Goal: Information Seeking & Learning: Learn about a topic

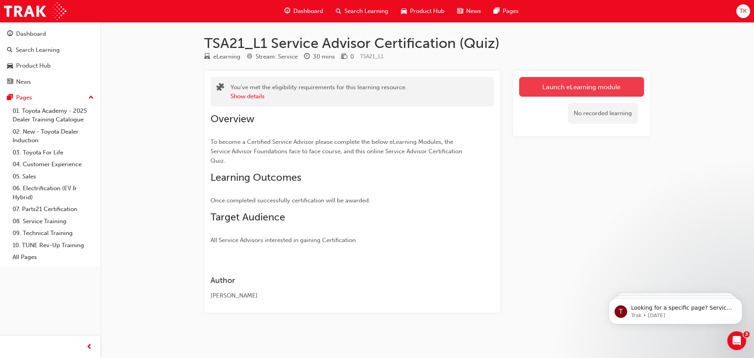
click at [592, 84] on link "Launch eLearning module" at bounding box center [581, 87] width 125 height 20
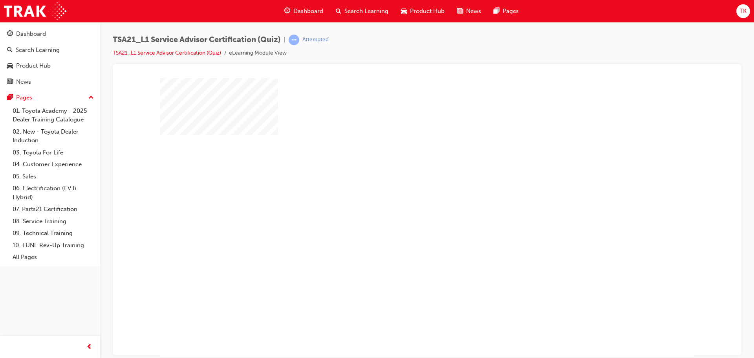
scroll to position [4, 0]
click at [405, 190] on div "play" at bounding box center [405, 190] width 0 height 0
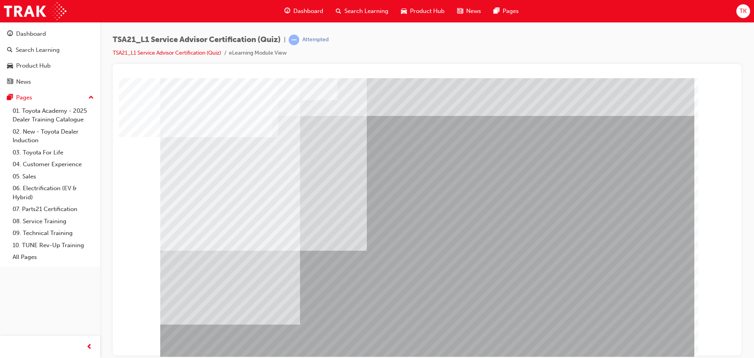
scroll to position [4, 0]
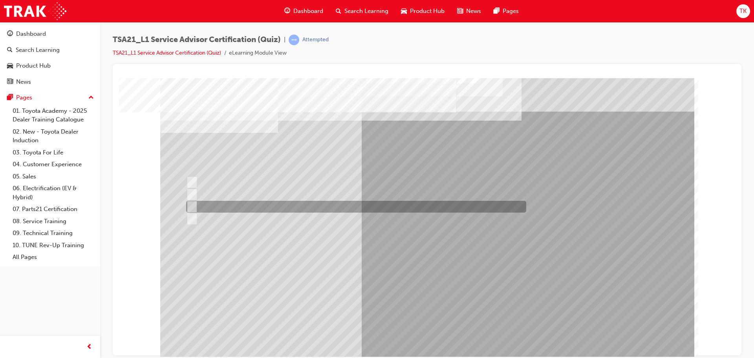
click at [191, 205] on input "To increase the number/rate of on-time arrivals." at bounding box center [190, 206] width 9 height 9
radio input "true"
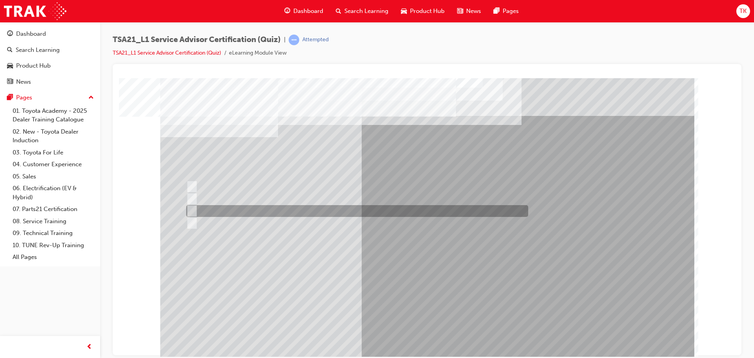
click at [194, 211] on input "Record the agreed appointment and delivery date/times." at bounding box center [190, 211] width 9 height 9
radio input "true"
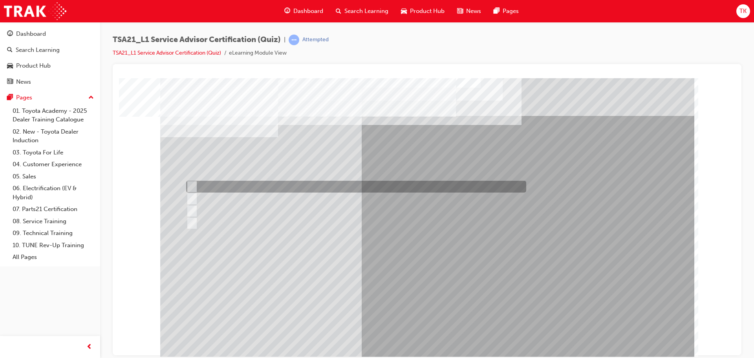
click at [192, 185] on input "Warranty and Service Book" at bounding box center [190, 186] width 9 height 9
radio input "true"
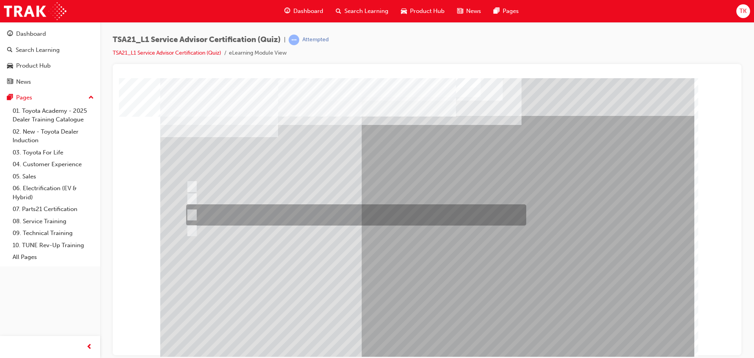
click at [193, 212] on input "Job details, appointment reception and delivery time, and who will be bringing\…" at bounding box center [190, 215] width 9 height 9
radio input "true"
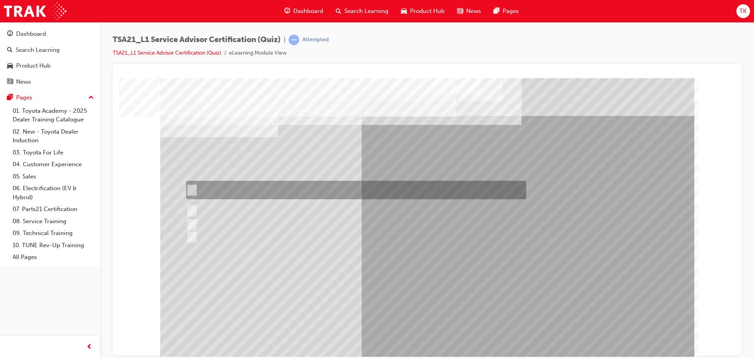
click at [193, 187] on input "If the concern is handled well in the initial stages the Guest is most likely t…" at bounding box center [190, 190] width 9 height 9
radio input "true"
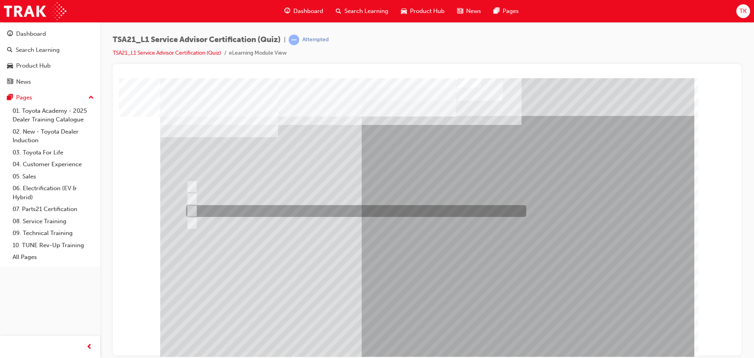
click at [194, 209] on input "Vehicle quality" at bounding box center [190, 211] width 9 height 9
radio input "true"
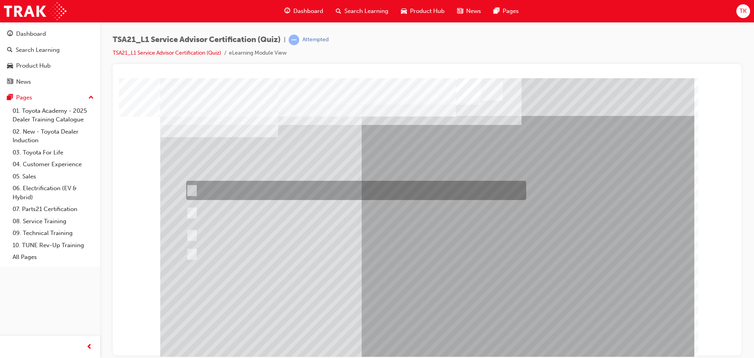
click at [231, 193] on div at bounding box center [354, 190] width 340 height 19
radio input "true"
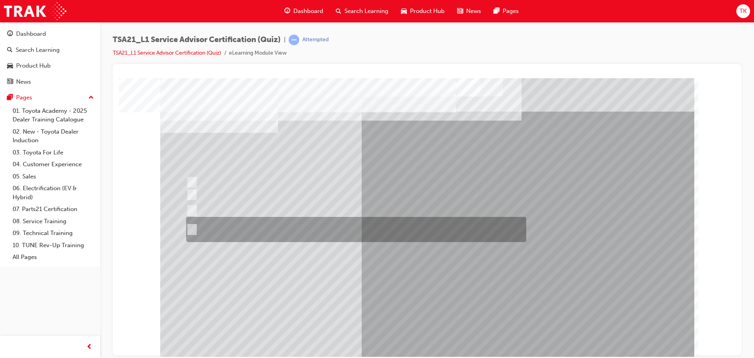
click at [187, 228] on input "Receive the concern, listen with your eyes and ears, establish the facts and\3f…" at bounding box center [190, 229] width 9 height 9
radio input "true"
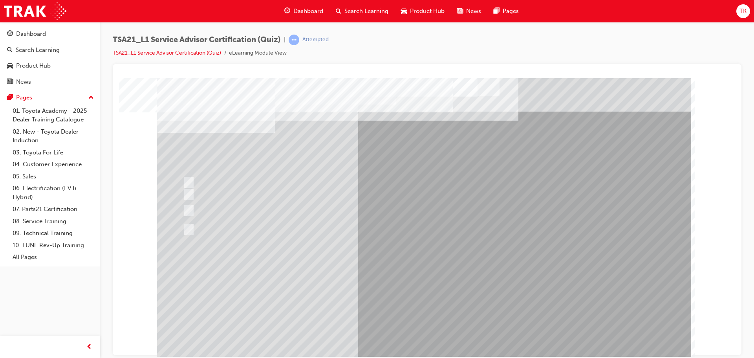
scroll to position [0, 0]
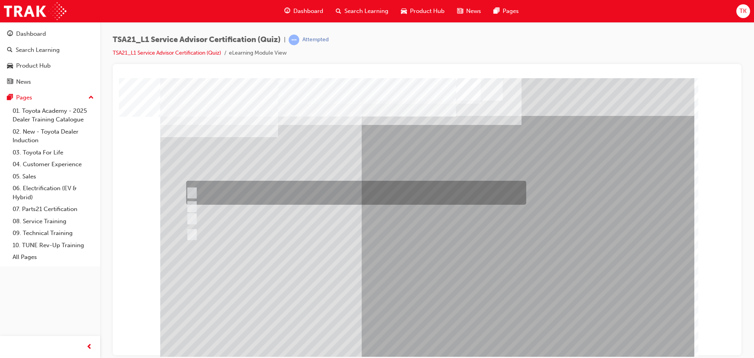
click at [192, 191] on input "Use a gesture such as smiling to acknowledge the other Guest and continue with …" at bounding box center [190, 193] width 9 height 9
radio input "true"
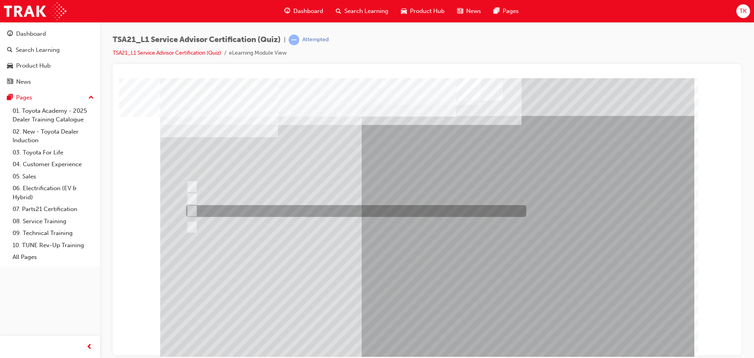
click at [242, 211] on div at bounding box center [354, 211] width 340 height 12
radio input "true"
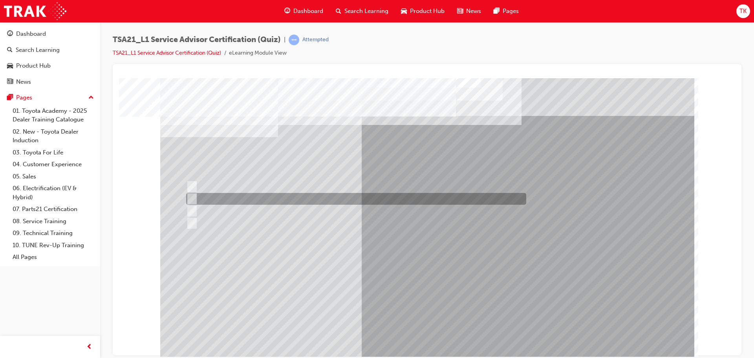
click at [222, 198] on div at bounding box center [354, 199] width 340 height 12
radio input "true"
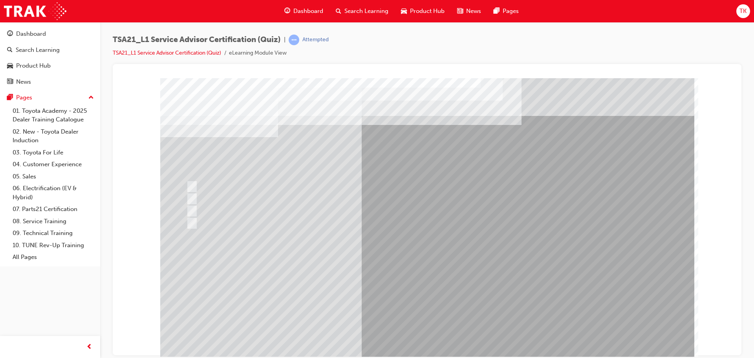
click at [25, 98] on div "Pages" at bounding box center [24, 97] width 16 height 9
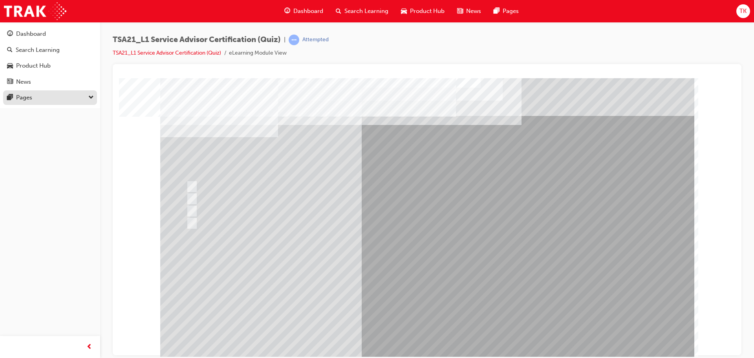
click at [25, 98] on div "Pages" at bounding box center [24, 97] width 16 height 9
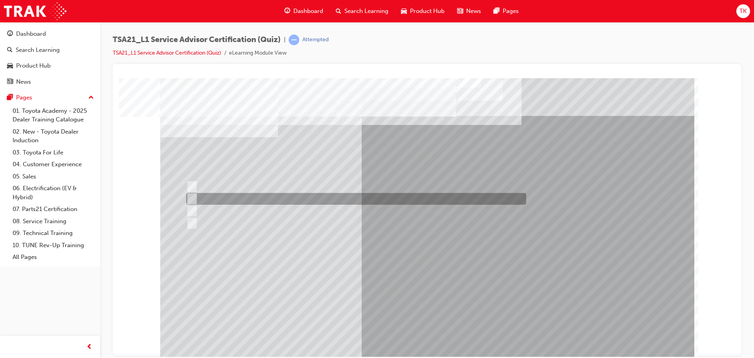
click at [192, 198] on input "By using reflecting statements, such as: “yes...Ok...I understand...please cont…" at bounding box center [190, 198] width 9 height 9
radio input "true"
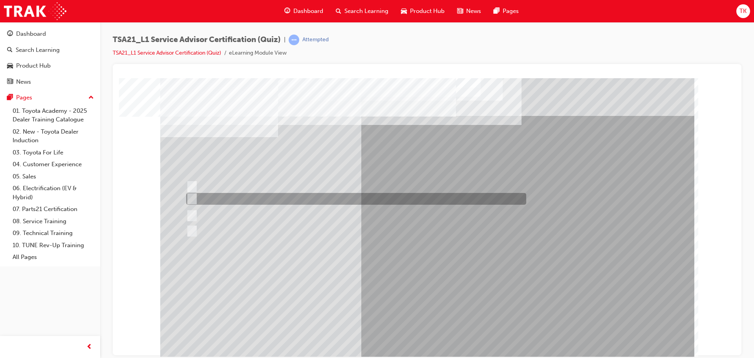
click at [192, 194] on input "Welcome me, use my name, explain the work and charges, be ready and thank me." at bounding box center [190, 198] width 9 height 9
radio input "true"
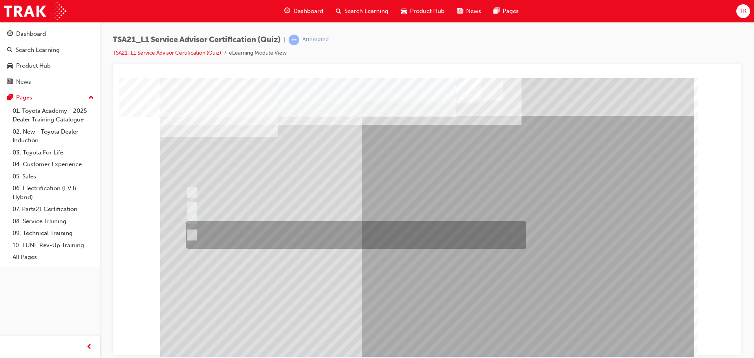
click at [186, 231] on input "Accompany the Guest to the vehicle, do a quick walk-around check to \3confirm v…" at bounding box center [190, 235] width 9 height 9
radio input "true"
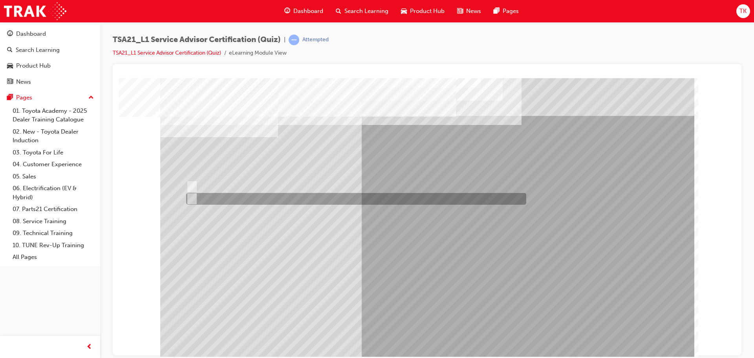
click at [194, 196] on div at bounding box center [354, 199] width 340 height 12
radio input "true"
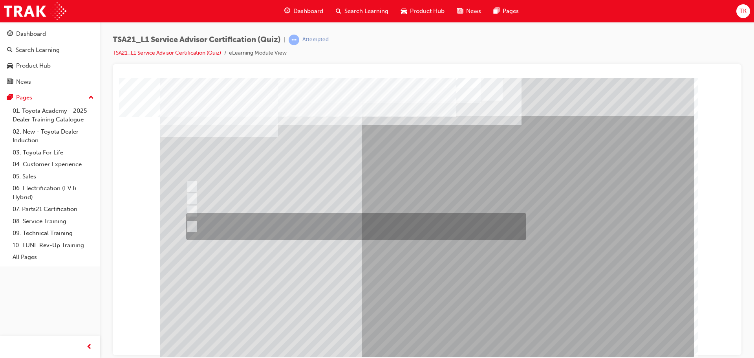
click at [192, 226] on input "An easy to understand explanation of the work done, the total costs and being \…" at bounding box center [190, 226] width 9 height 9
radio input "true"
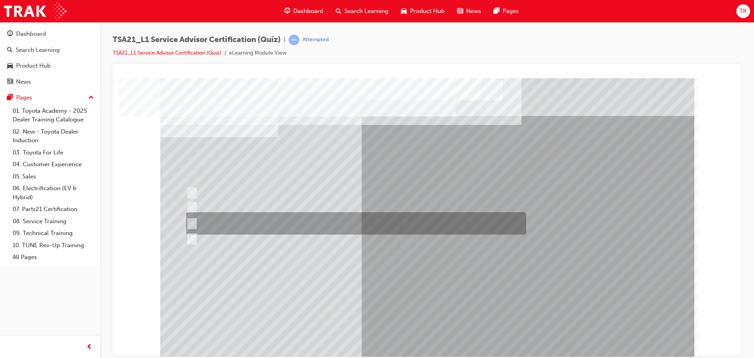
click at [192, 219] on input "Maintenance intervals, PSFU procedures, warranty policy & concern handling proc…" at bounding box center [190, 223] width 9 height 9
radio input "true"
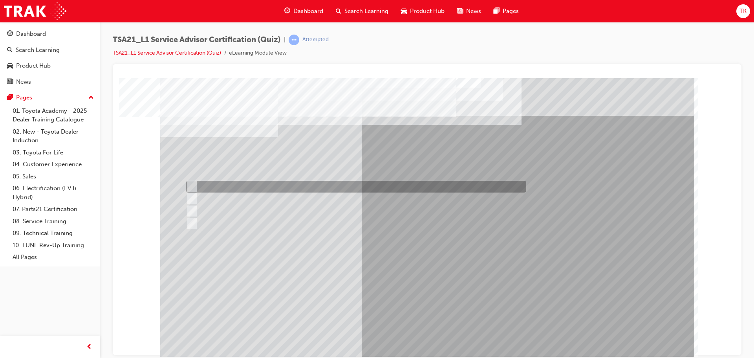
click at [194, 184] on div at bounding box center [354, 187] width 340 height 12
radio input "true"
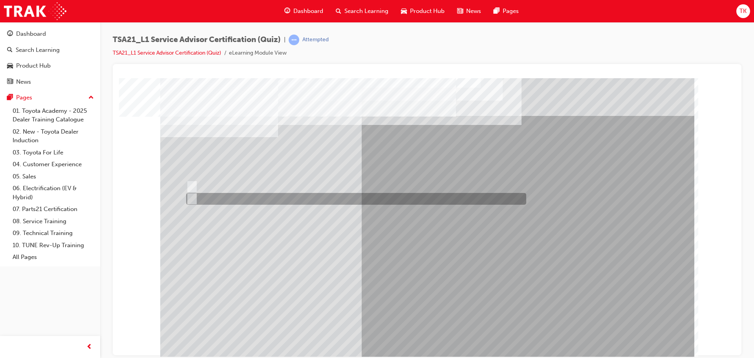
click at [192, 199] on input "True" at bounding box center [190, 198] width 9 height 9
radio input "true"
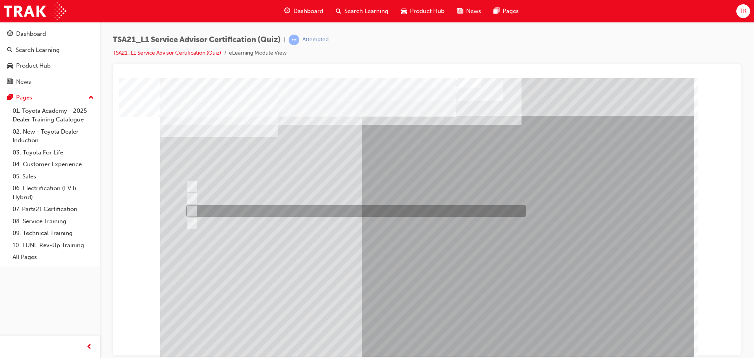
click at [191, 208] on input "Even work flow" at bounding box center [190, 211] width 9 height 9
radio input "true"
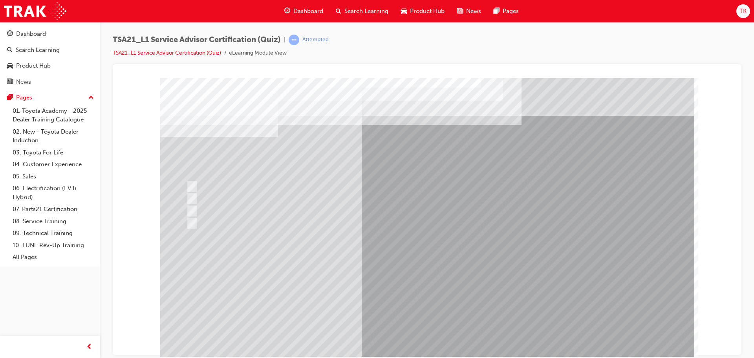
drag, startPoint x: 429, startPoint y: 331, endPoint x: 447, endPoint y: 261, distance: 72.3
click at [447, 261] on div at bounding box center [427, 219] width 534 height 283
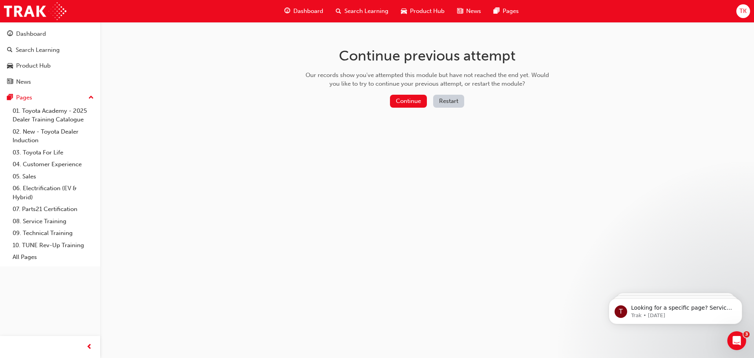
click at [456, 101] on button "Restart" at bounding box center [448, 101] width 31 height 13
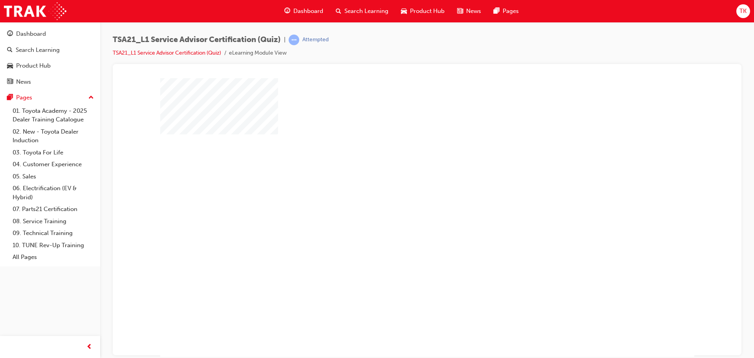
scroll to position [4, 0]
click at [405, 190] on div "play" at bounding box center [405, 190] width 0 height 0
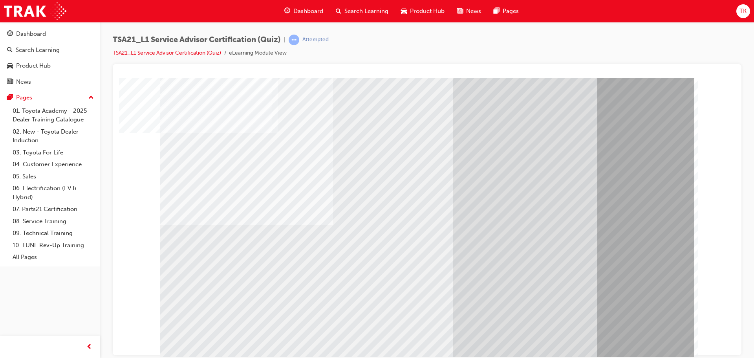
scroll to position [0, 0]
click at [639, 326] on div at bounding box center [427, 219] width 534 height 283
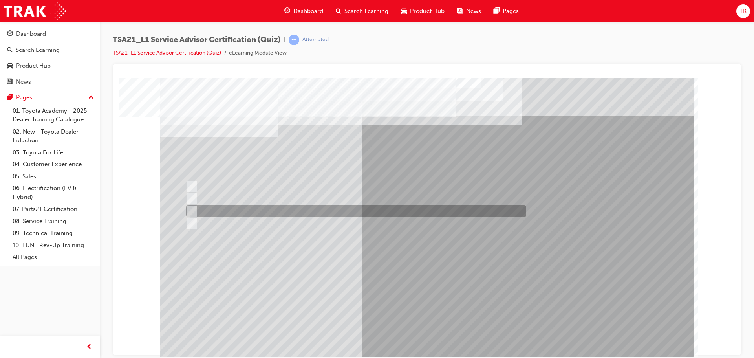
click at [192, 211] on input "To increase the number/rate of on-time arrivals." at bounding box center [190, 211] width 9 height 9
radio input "true"
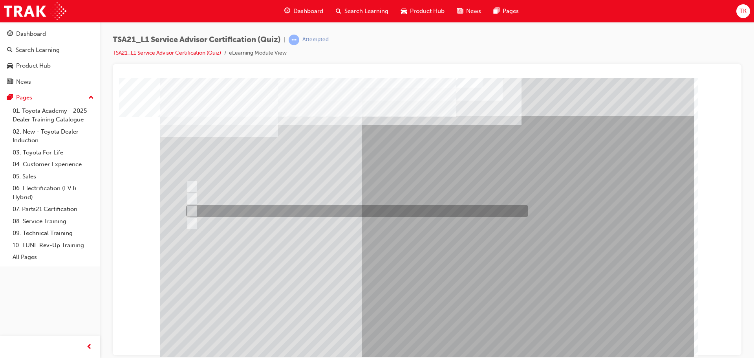
click at [190, 209] on input "Record the agreed appointment and delivery date/times." at bounding box center [190, 211] width 9 height 9
radio input "true"
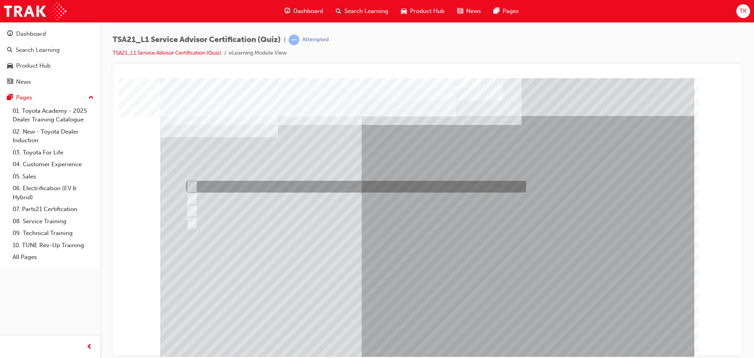
click at [191, 185] on input "Warranty and Service Book" at bounding box center [190, 186] width 9 height 9
radio input "true"
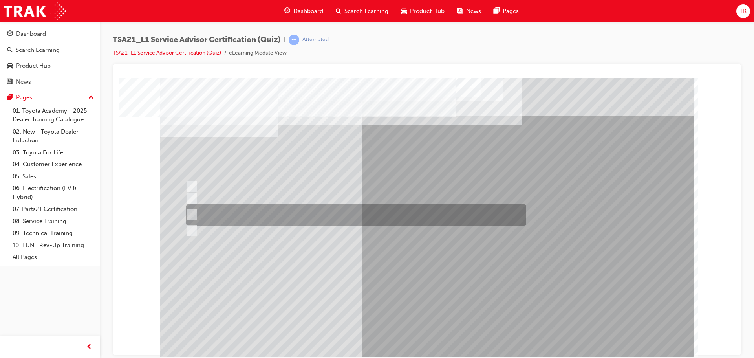
click at [192, 214] on input "Job details, appointment reception and delivery time, and who will be bringing\…" at bounding box center [190, 215] width 9 height 9
radio input "true"
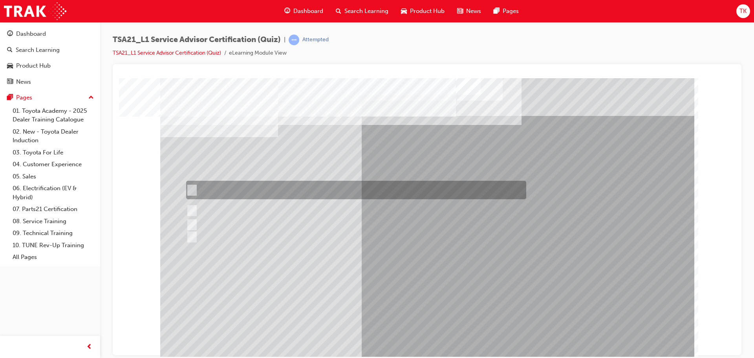
click at [187, 188] on input "If the concern is handled well in the initial stages the Guest is most likely t…" at bounding box center [190, 190] width 9 height 9
radio input "true"
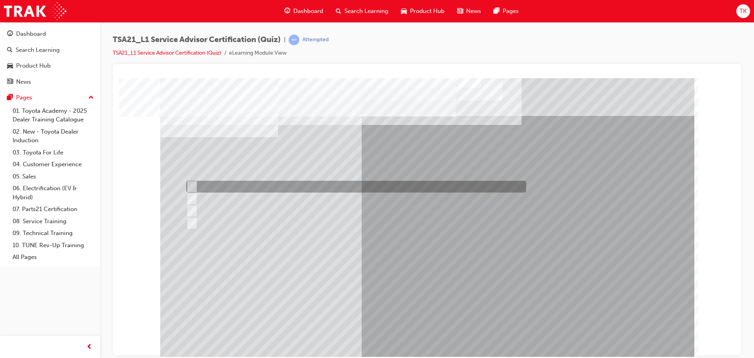
click at [196, 184] on div at bounding box center [354, 187] width 340 height 12
radio input "true"
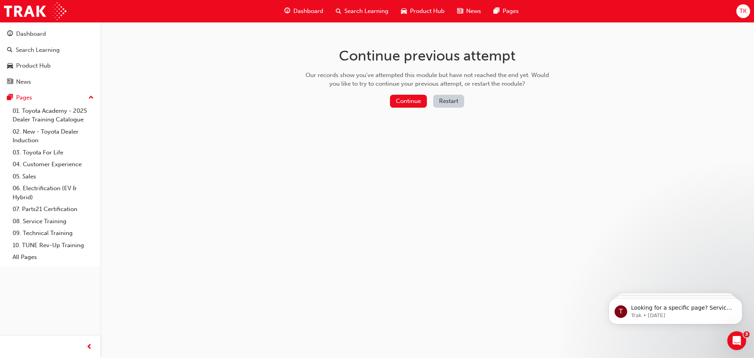
click at [447, 105] on button "Restart" at bounding box center [448, 101] width 31 height 13
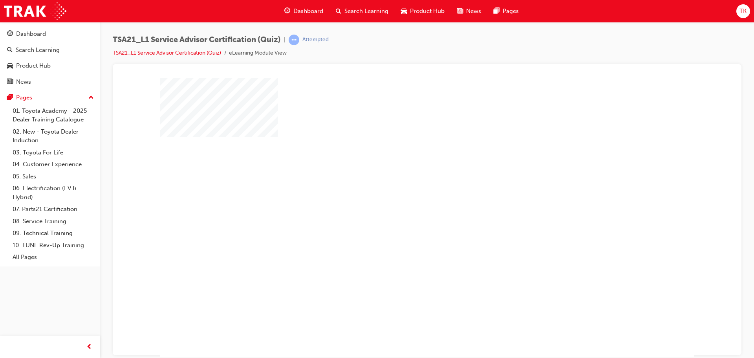
drag, startPoint x: 408, startPoint y: 238, endPoint x: 421, endPoint y: 228, distance: 17.4
click at [405, 194] on div "play" at bounding box center [405, 194] width 0 height 0
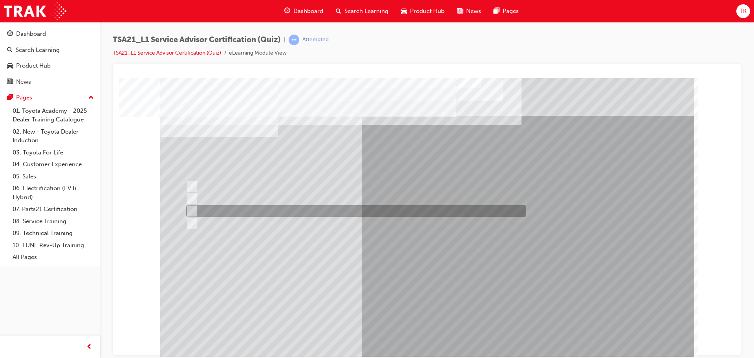
click at [192, 211] on input "To increase the number/rate of on-time arrivals." at bounding box center [190, 211] width 9 height 9
radio input "true"
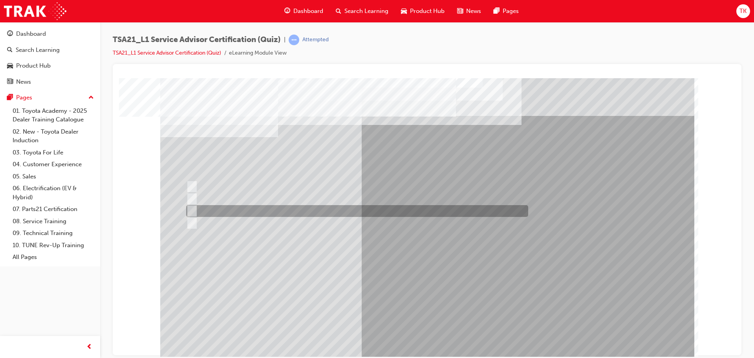
click at [191, 210] on input "Record the agreed appointment and delivery date/times." at bounding box center [190, 211] width 9 height 9
radio input "true"
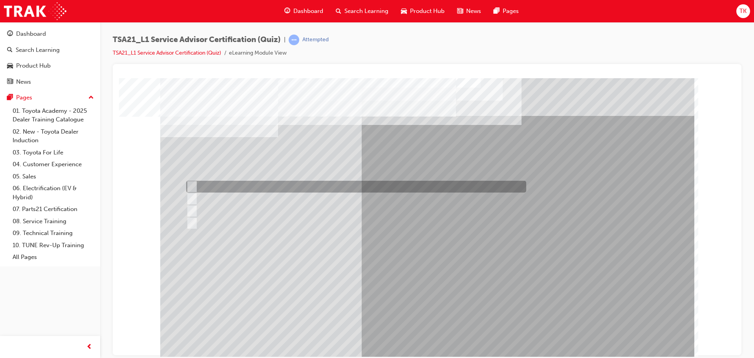
click at [192, 183] on input "Warranty and Service Book" at bounding box center [190, 186] width 9 height 9
radio input "true"
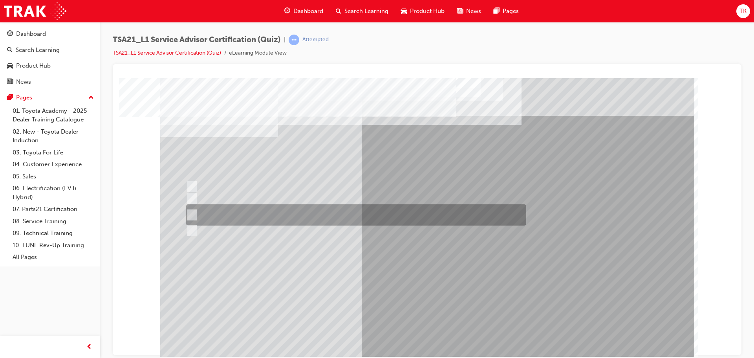
click at [196, 212] on div at bounding box center [354, 214] width 340 height 21
radio input "true"
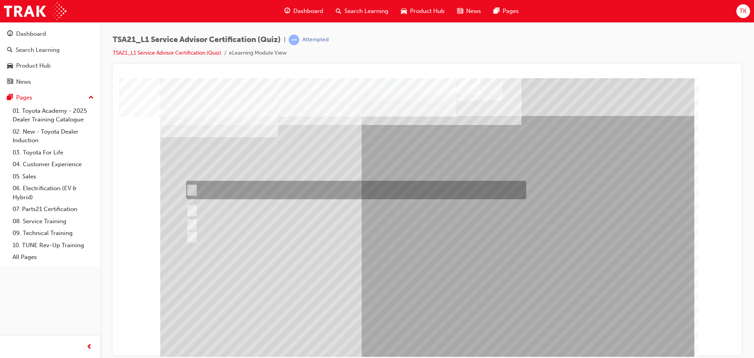
click at [191, 188] on input "If the concern is handled well in the initial stages the Guest is most likely t…" at bounding box center [190, 190] width 9 height 9
radio input "true"
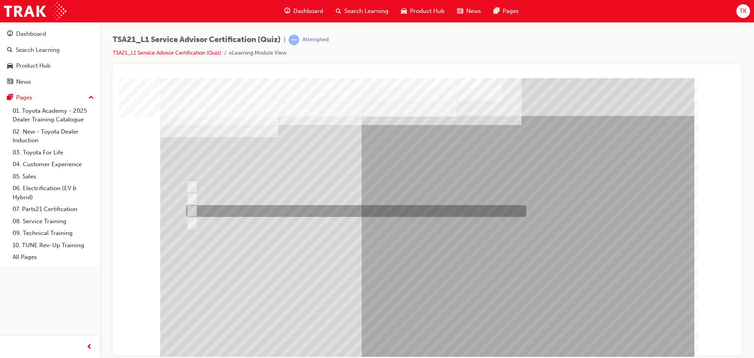
click at [194, 208] on input "Vehicle quality" at bounding box center [190, 211] width 9 height 9
radio input "true"
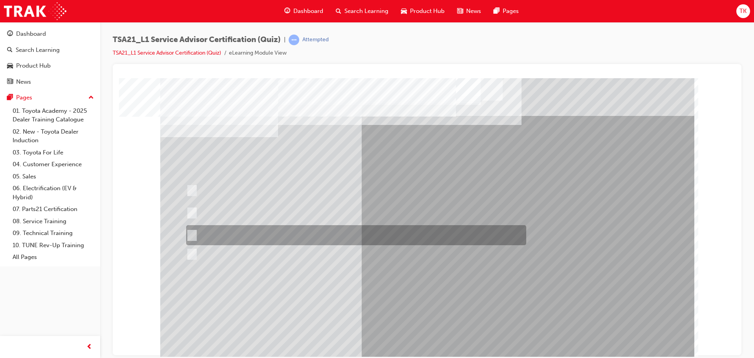
click at [191, 234] on input "The Toyota distributor sets the Guest concern handling policy for all\3dealersh…" at bounding box center [190, 235] width 9 height 9
radio input "true"
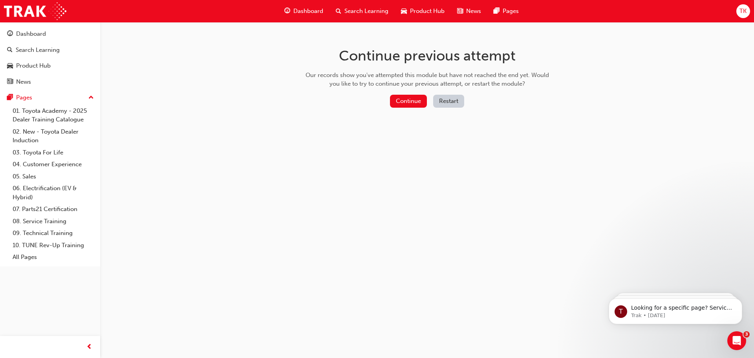
click at [452, 97] on button "Restart" at bounding box center [448, 101] width 31 height 13
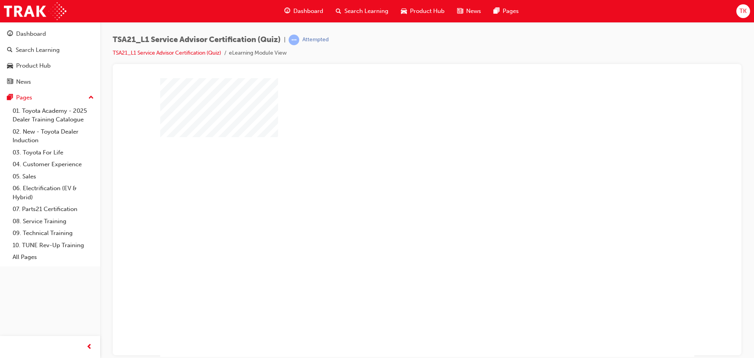
click at [405, 194] on div "play" at bounding box center [405, 194] width 0 height 0
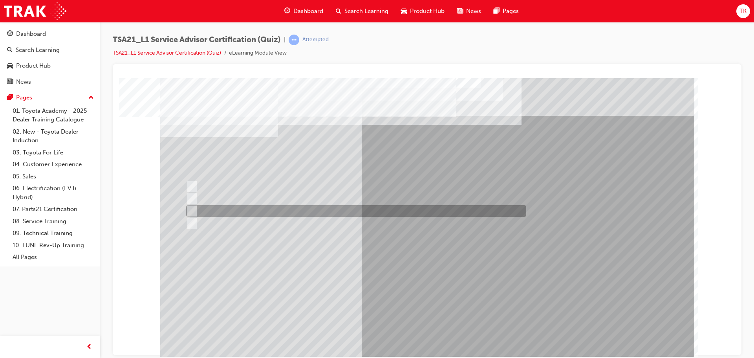
click at [190, 210] on input "To increase the number/rate of on-time arrivals." at bounding box center [190, 211] width 9 height 9
radio input "true"
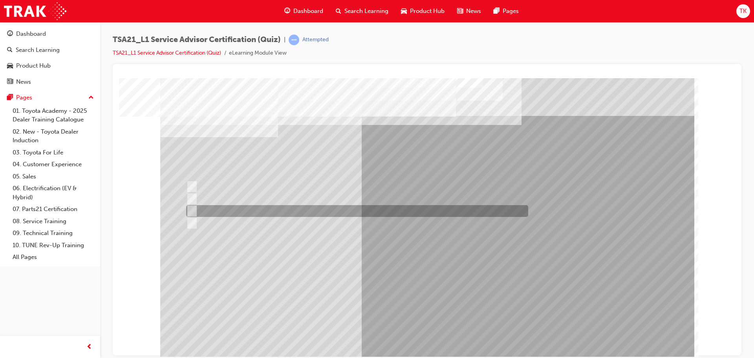
click at [195, 207] on div at bounding box center [355, 211] width 342 height 12
radio input "true"
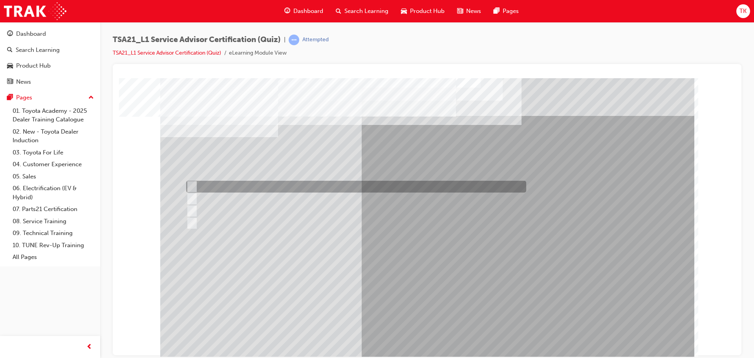
click at [193, 186] on input "Warranty and Service Book" at bounding box center [190, 186] width 9 height 9
radio input "true"
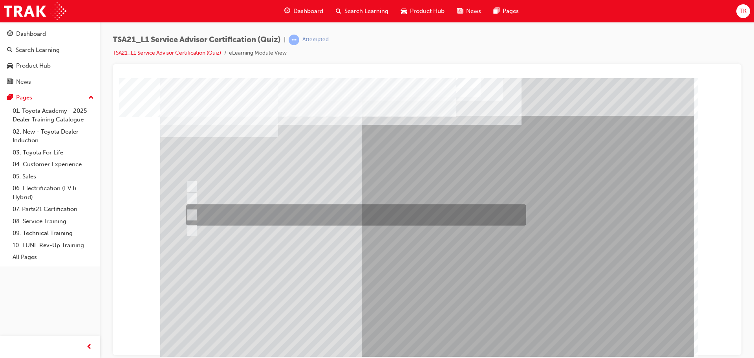
click at [191, 211] on input "Job details, appointment reception and delivery time, and who will be bringing\…" at bounding box center [190, 215] width 9 height 9
radio input "true"
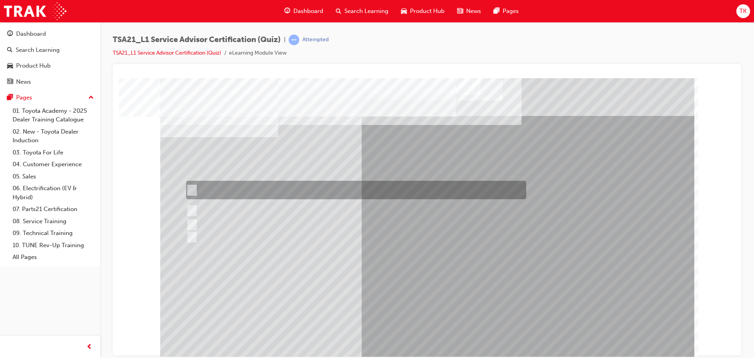
click at [189, 189] on input "If the concern is handled well in the initial stages the Guest is most likely t…" at bounding box center [190, 190] width 9 height 9
radio input "true"
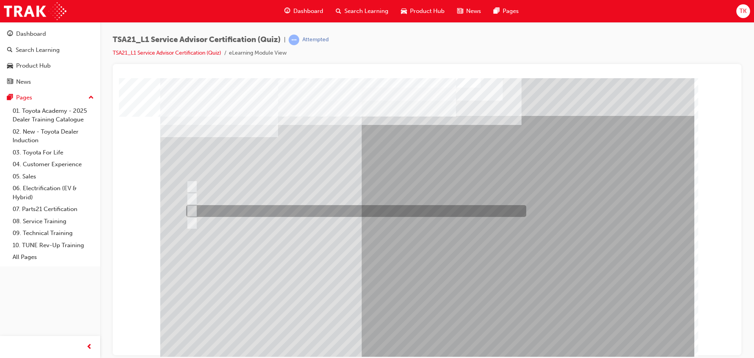
click at [193, 207] on input "Vehicle quality" at bounding box center [190, 211] width 9 height 9
radio input "true"
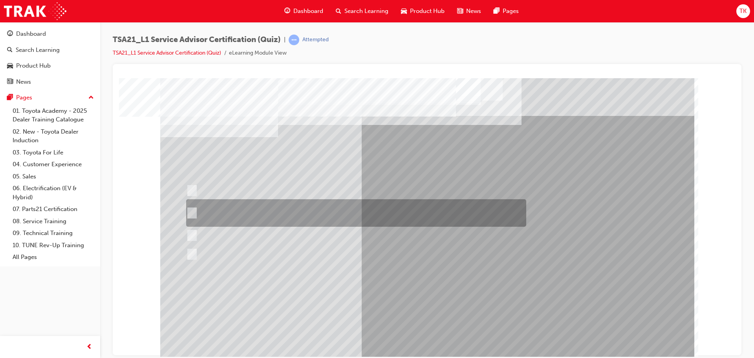
click at [192, 213] on input "Dealer Management sets the policy and procedures for Guest concern handling so …" at bounding box center [190, 213] width 9 height 9
radio input "true"
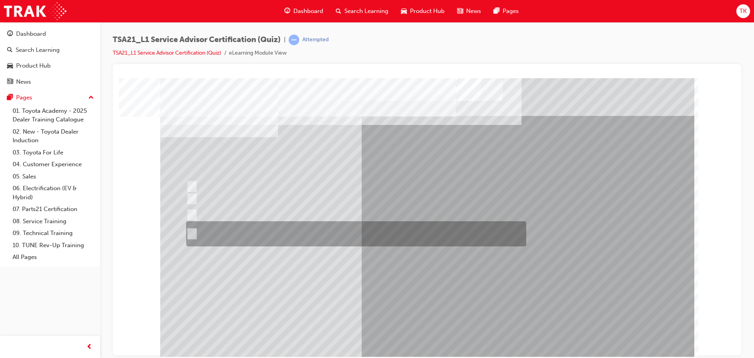
click at [191, 233] on input "Receive the concern, listen with your eyes and ears, establish the facts and\3f…" at bounding box center [190, 233] width 9 height 9
radio input "true"
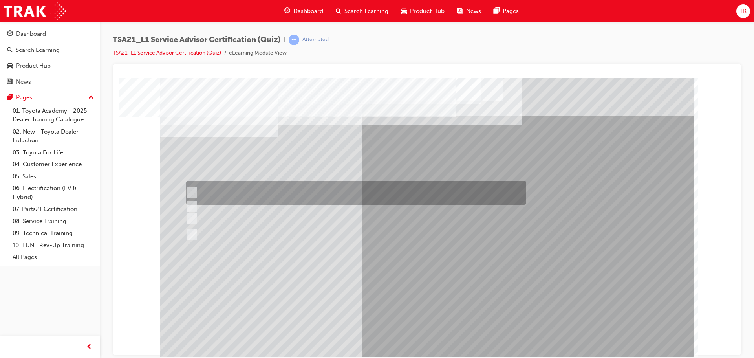
click at [196, 190] on div at bounding box center [354, 193] width 340 height 24
radio input "true"
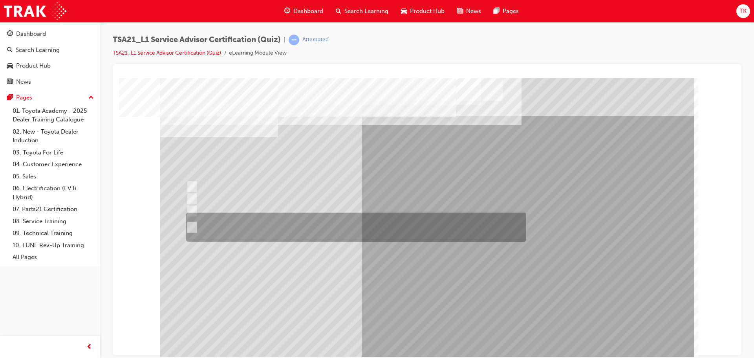
click at [193, 225] on input "The ability to speak quickly to Guests to shorten the reception waiting time\3f…" at bounding box center [190, 227] width 9 height 9
radio input "true"
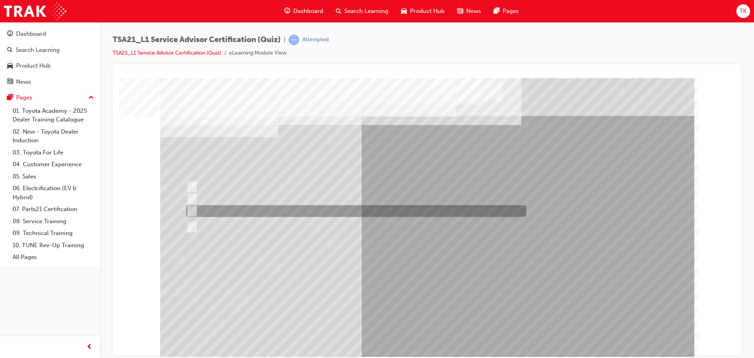
click at [191, 211] on input "The ability to relate to Guests." at bounding box center [190, 211] width 9 height 9
radio input "true"
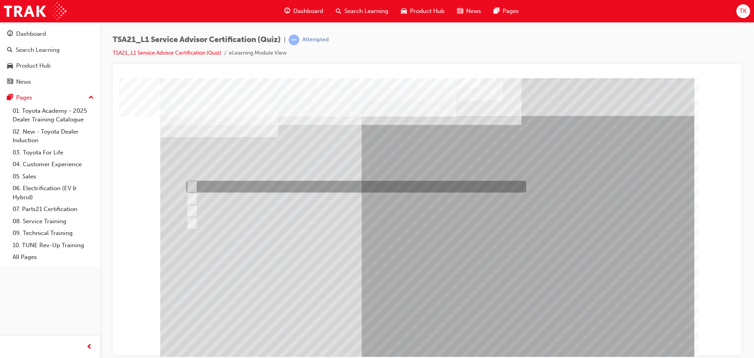
click at [192, 185] on input "Open, Closed, Leading, Probing" at bounding box center [190, 186] width 9 height 9
radio input "true"
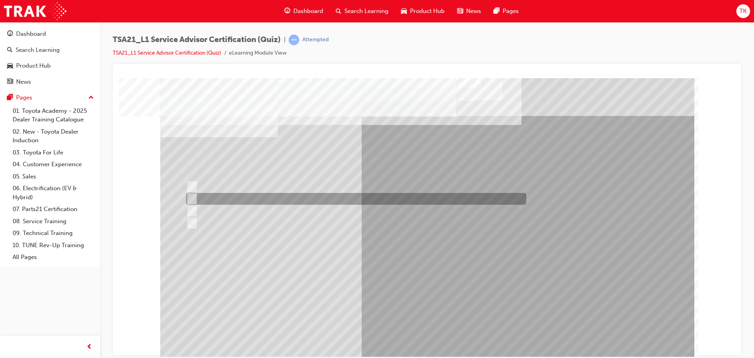
click at [193, 199] on input "By using reflecting statements, such as: “yes...Ok...I understand...please cont…" at bounding box center [190, 198] width 9 height 9
radio input "true"
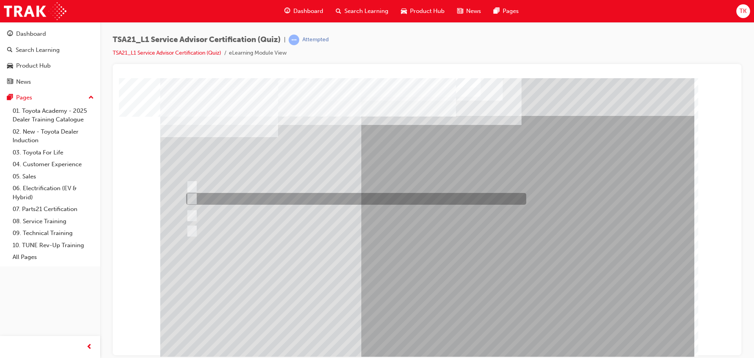
click at [187, 196] on input "Welcome me, use my name, explain the work and charges, be ready and thank me." at bounding box center [190, 198] width 9 height 9
radio input "true"
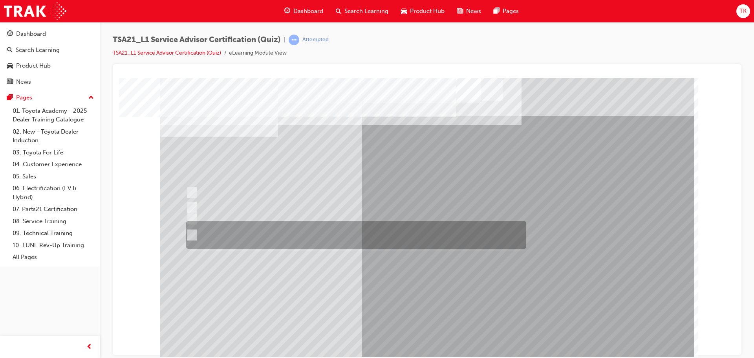
click at [192, 233] on input "Accompany the Guest to the vehicle, do a quick walk-around check to \3confirm v…" at bounding box center [190, 235] width 9 height 9
radio input "true"
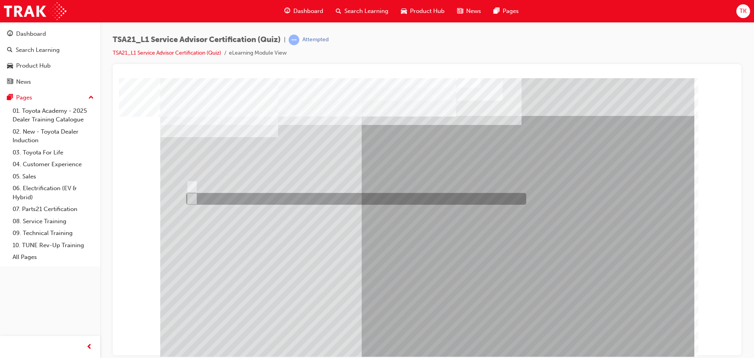
click at [193, 196] on input "True" at bounding box center [190, 198] width 9 height 9
radio input "true"
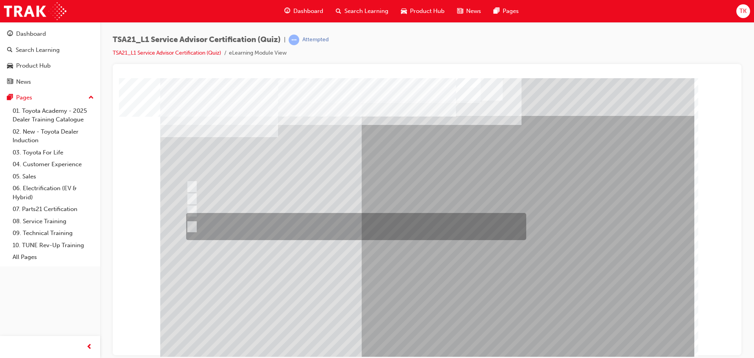
click at [191, 225] on input "An easy to understand explanation of the work done, the total costs and being \…" at bounding box center [190, 226] width 9 height 9
radio input "true"
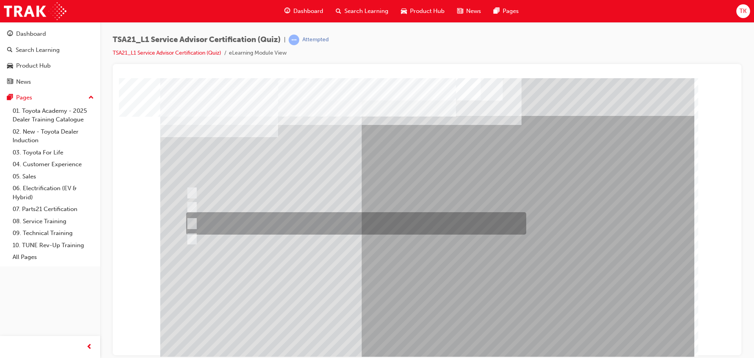
drag, startPoint x: 190, startPoint y: 224, endPoint x: 213, endPoint y: 235, distance: 25.3
click at [190, 224] on input "Maintenance intervals, PSFU procedures, warranty policy & concern handling proc…" at bounding box center [190, 223] width 9 height 9
radio input "true"
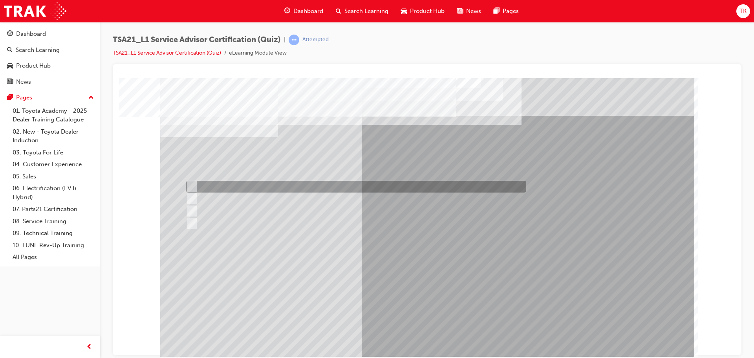
click at [225, 189] on div at bounding box center [354, 187] width 340 height 12
radio input "true"
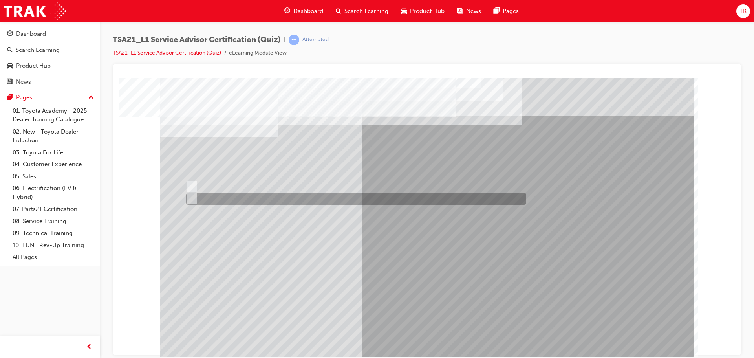
click at [192, 196] on input "True" at bounding box center [190, 198] width 9 height 9
radio input "true"
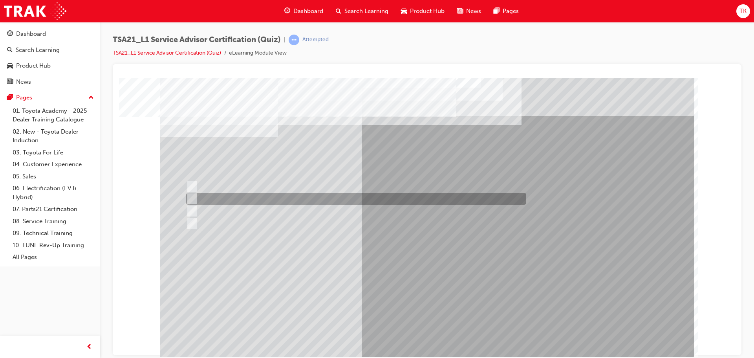
click at [191, 198] on input "Bottle necking during peak periods" at bounding box center [190, 198] width 9 height 9
radio input "true"
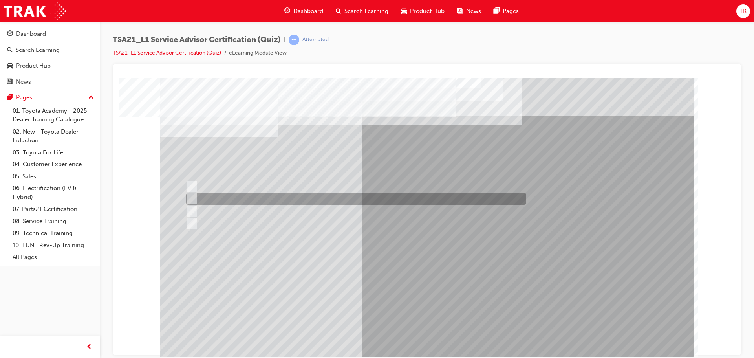
click at [194, 198] on input "To measure the total time the technician worked on the job." at bounding box center [190, 198] width 9 height 9
radio input "true"
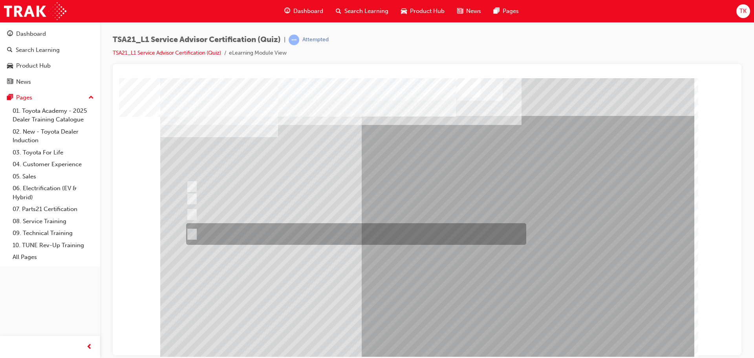
click at [193, 234] on input "The status of a technician’s work and their next planned job is available \3on …" at bounding box center [190, 234] width 9 height 9
radio input "true"
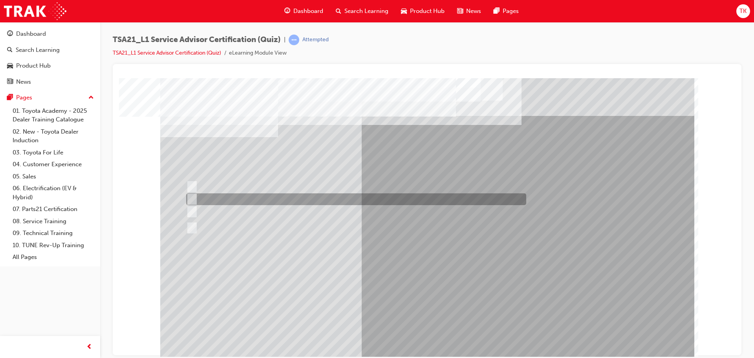
click at [227, 201] on div at bounding box center [354, 199] width 340 height 12
radio input "true"
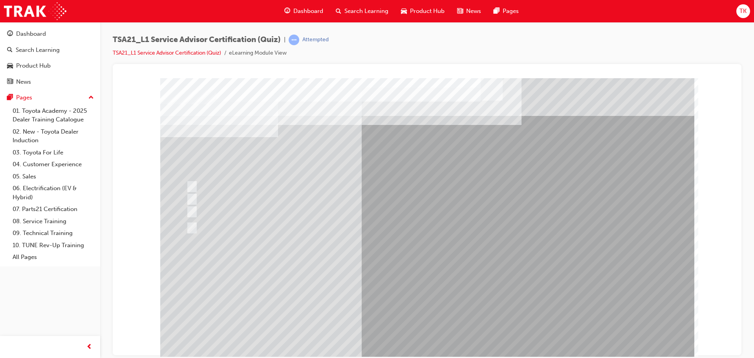
click at [716, 81] on div at bounding box center [427, 81] width 610 height 0
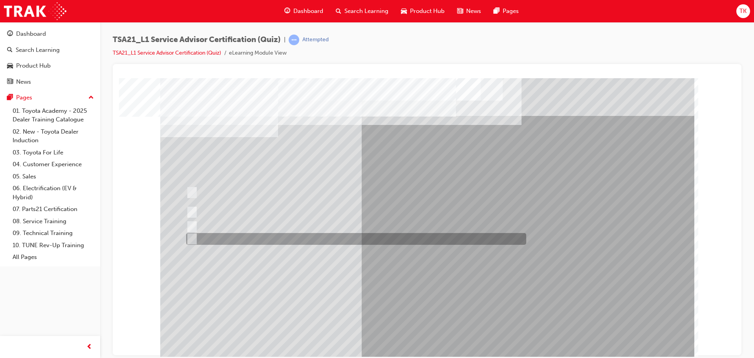
click at [195, 236] on div at bounding box center [354, 239] width 340 height 12
radio input "true"
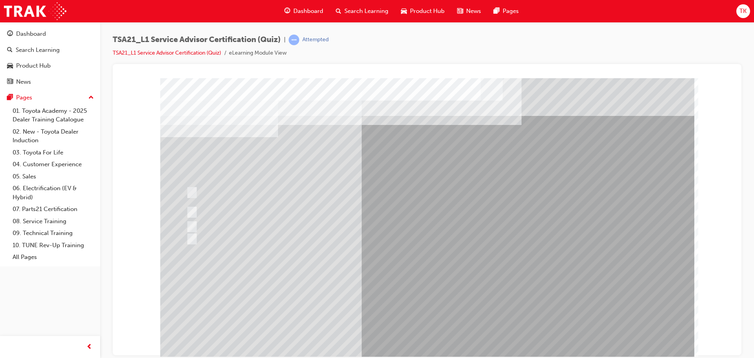
click at [723, 81] on div at bounding box center [427, 81] width 610 height 0
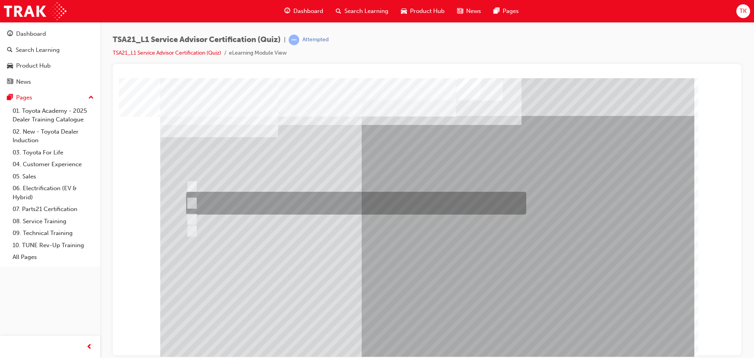
click at [192, 203] on input "Write the Guest’s exact words on the RO and explain that the fault will need to…" at bounding box center [190, 203] width 9 height 9
radio input "true"
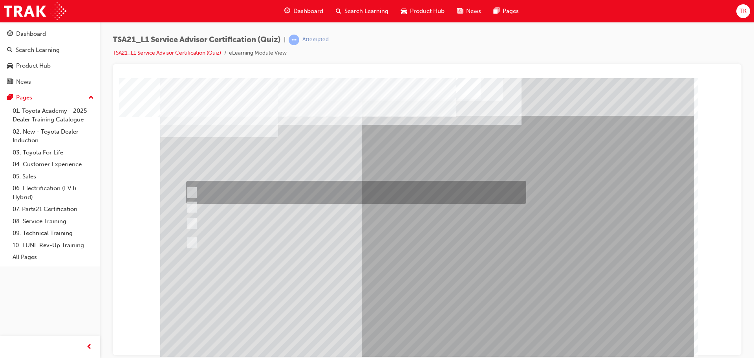
click at [205, 189] on div at bounding box center [354, 192] width 340 height 23
radio input "true"
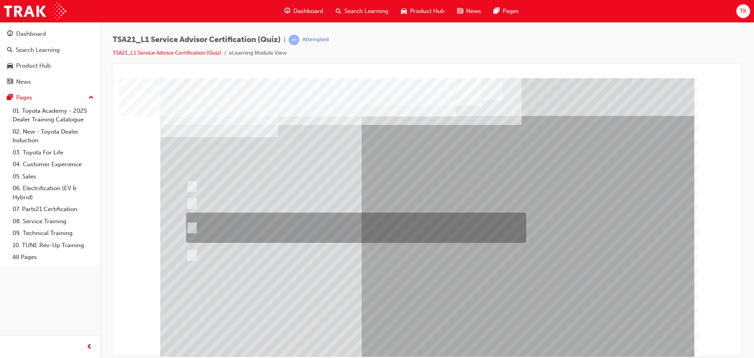
click at [194, 226] on input "Explain the costs for the maintenance, and then explain that the costs, \3parts…" at bounding box center [190, 227] width 9 height 9
radio input "true"
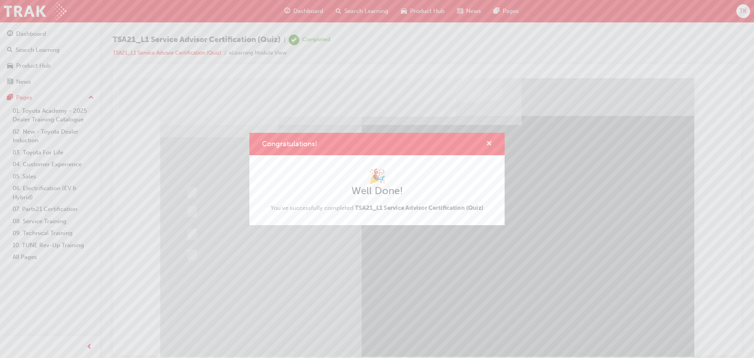
click at [491, 141] on span "cross-icon" at bounding box center [489, 144] width 6 height 7
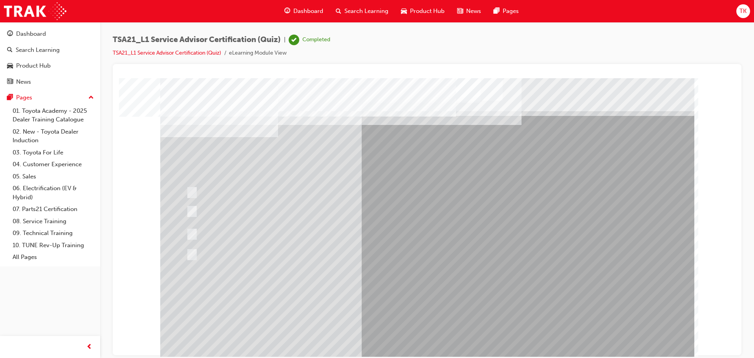
click at [186, 232] on div at bounding box center [427, 219] width 534 height 283
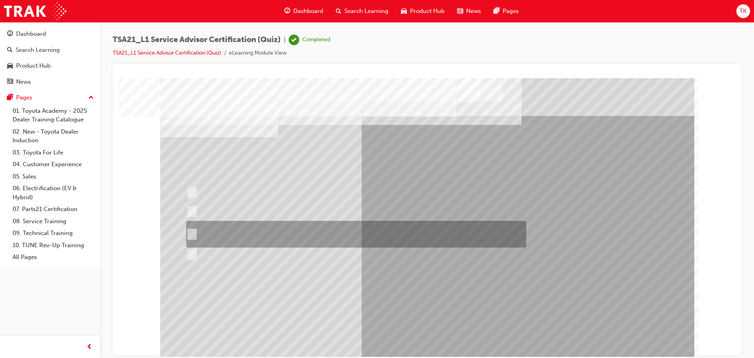
click at [194, 231] on input "Check the appointment scheduling system to determine technician \3availability,…" at bounding box center [190, 234] width 9 height 9
radio input "true"
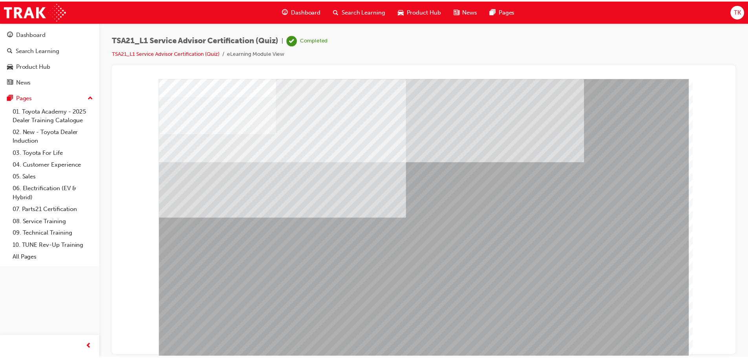
scroll to position [4, 0]
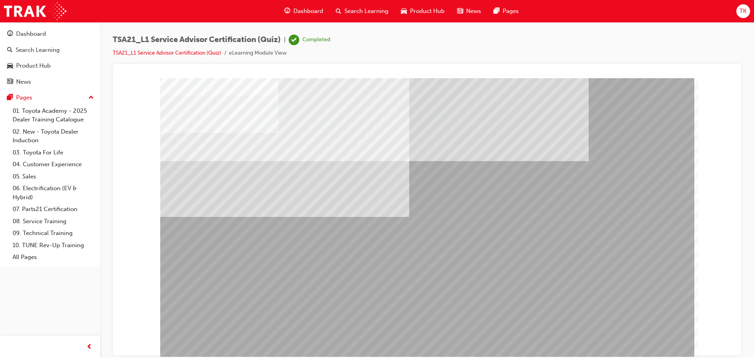
drag, startPoint x: 736, startPoint y: 276, endPoint x: 736, endPoint y: 324, distance: 48.3
click at [736, 324] on div at bounding box center [427, 209] width 629 height 291
drag, startPoint x: 303, startPoint y: 41, endPoint x: 262, endPoint y: 48, distance: 41.1
click at [302, 41] on div "Completed" at bounding box center [310, 40] width 42 height 11
click at [193, 49] on li "TSA21_L1 Service Advisor Certification (Quiz)" at bounding box center [171, 53] width 116 height 9
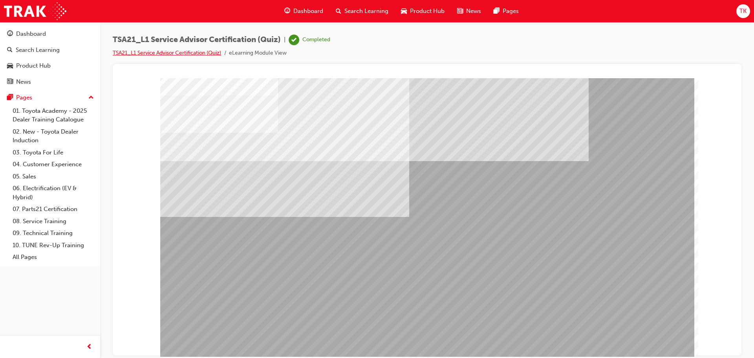
click at [193, 52] on link "TSA21_L1 Service Advisor Certification (Quiz)" at bounding box center [167, 52] width 108 height 7
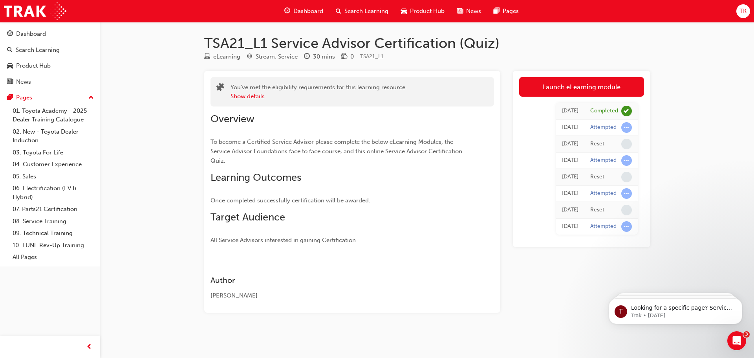
click at [210, 95] on div "You've met the eligibility requirements for this learning resource. Show detail…" at bounding box center [352, 192] width 296 height 242
click at [309, 11] on span "Dashboard" at bounding box center [308, 11] width 30 height 9
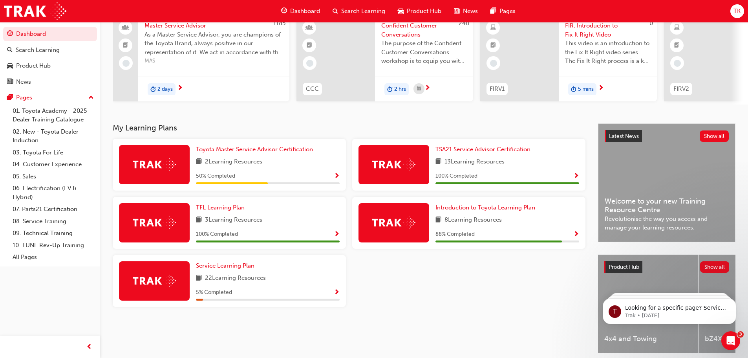
scroll to position [79, 0]
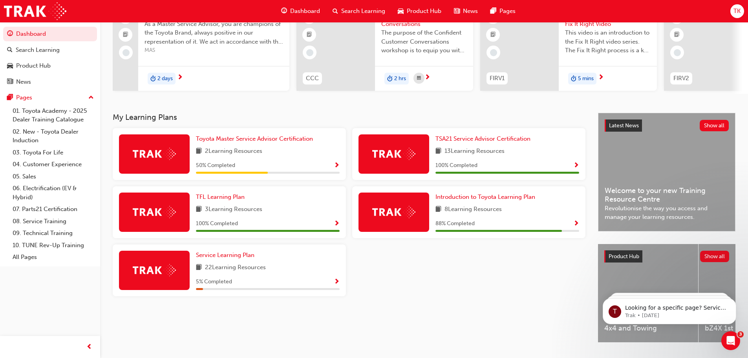
click at [577, 227] on span "Show Progress" at bounding box center [576, 223] width 6 height 7
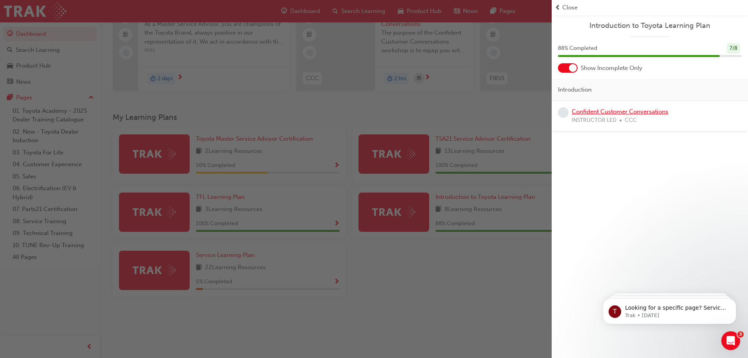
click at [605, 112] on link "Confident Customer Conversations" at bounding box center [620, 111] width 97 height 7
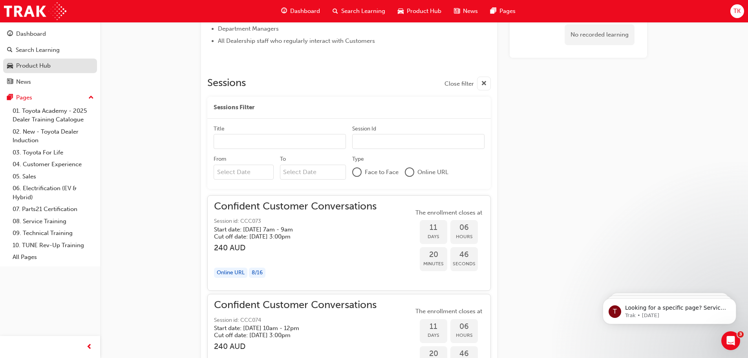
scroll to position [302, 0]
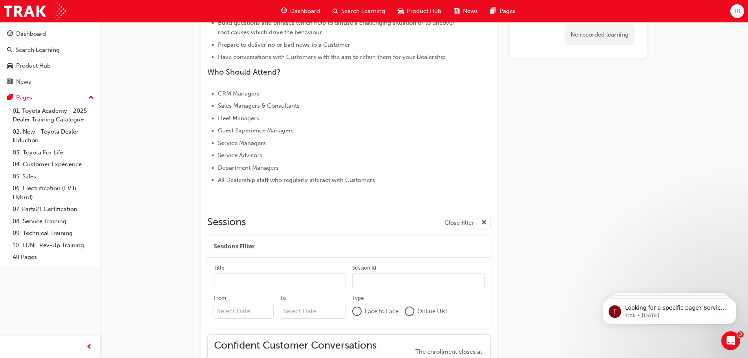
click at [299, 11] on span "Dashboard" at bounding box center [305, 11] width 30 height 9
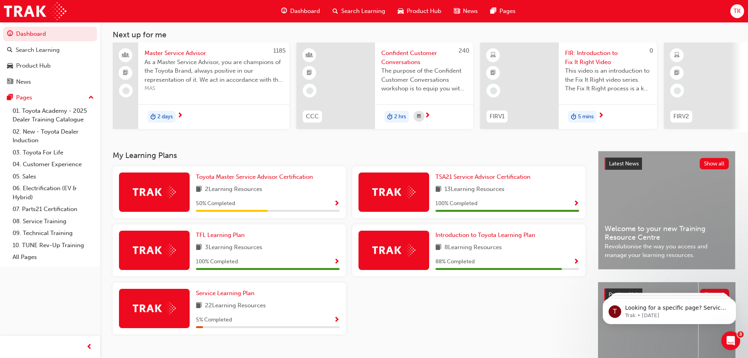
scroll to position [103, 0]
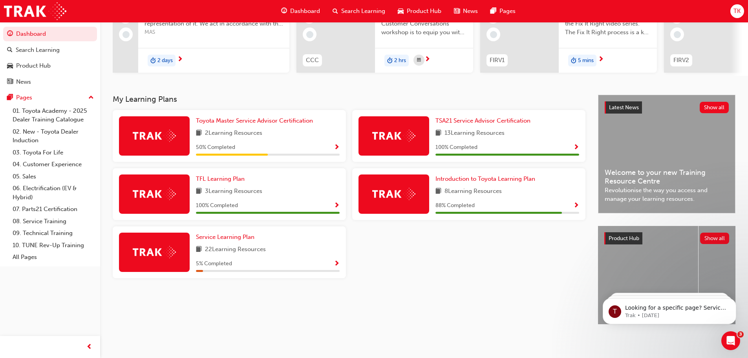
click at [337, 144] on span "Show Progress" at bounding box center [337, 147] width 6 height 7
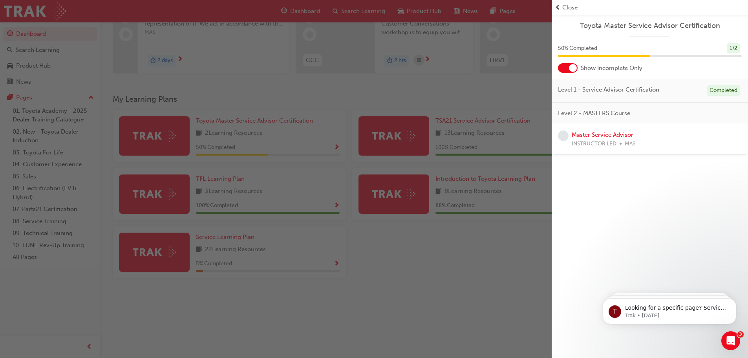
click at [491, 287] on div "button" at bounding box center [276, 179] width 552 height 358
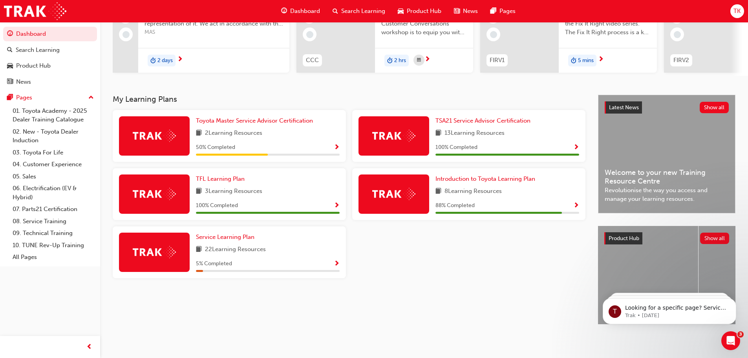
click at [337, 262] on span "Show Progress" at bounding box center [337, 263] width 6 height 7
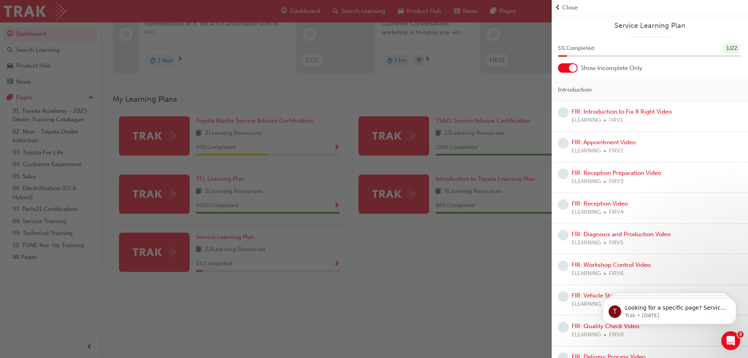
click at [425, 301] on div "button" at bounding box center [276, 179] width 552 height 358
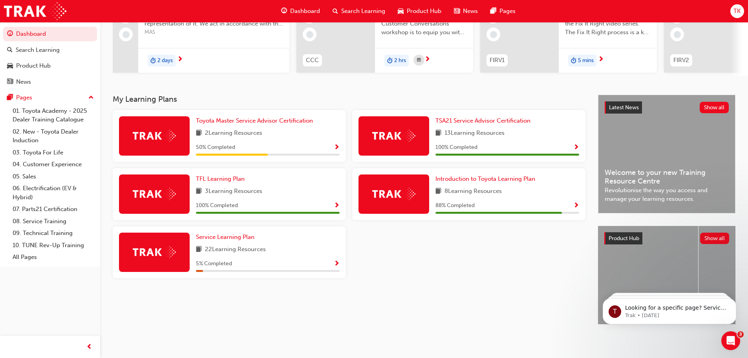
click at [312, 11] on span "Dashboard" at bounding box center [305, 11] width 30 height 9
click at [578, 144] on span "Show Progress" at bounding box center [576, 147] width 6 height 7
